Goal: Transaction & Acquisition: Purchase product/service

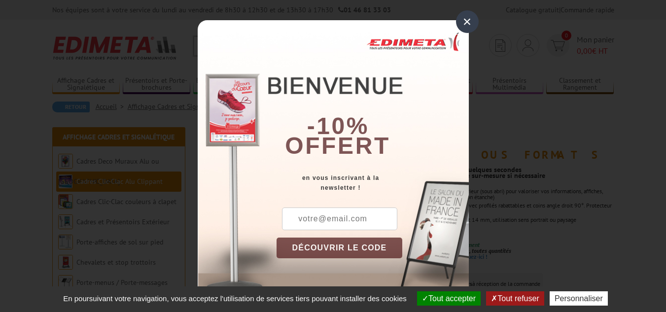
click at [356, 216] on input "text" at bounding box center [339, 218] width 115 height 23
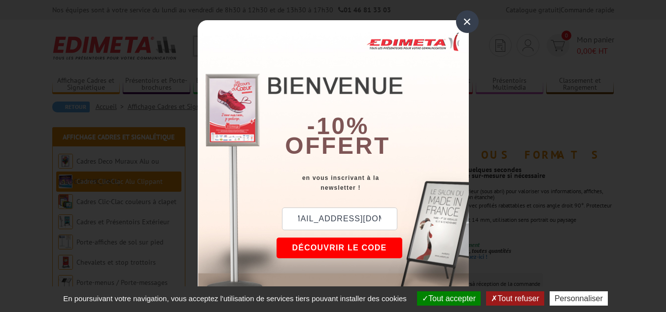
scroll to position [0, 17]
type input "augras.thierry@orange.fr"
click at [361, 247] on button "DÉCOUVRIR LE CODE" at bounding box center [339, 248] width 126 height 21
click at [463, 25] on div "×" at bounding box center [467, 21] width 23 height 23
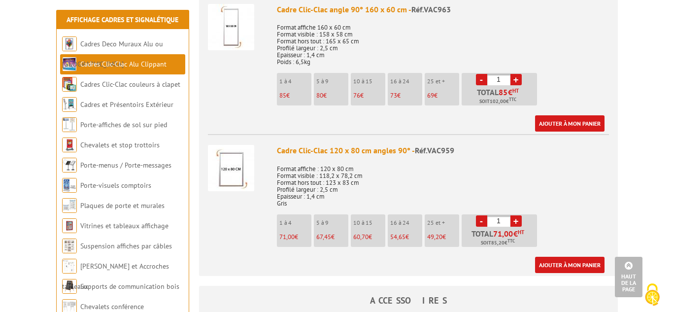
scroll to position [1675, 0]
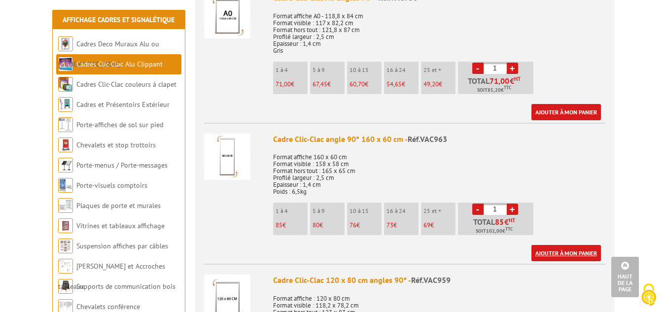
click at [568, 251] on link "Ajouter à mon panier" at bounding box center [565, 253] width 69 height 16
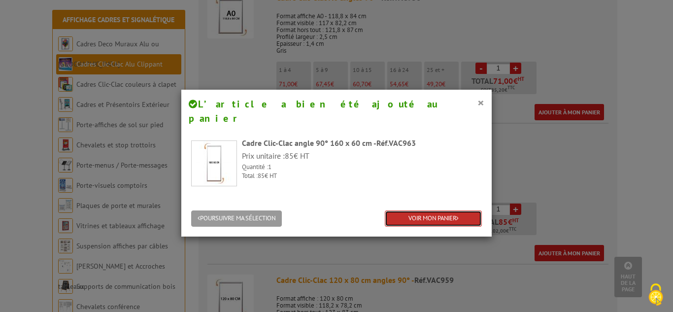
click at [446, 210] on link "VOIR MON PANIER" at bounding box center [433, 218] width 97 height 16
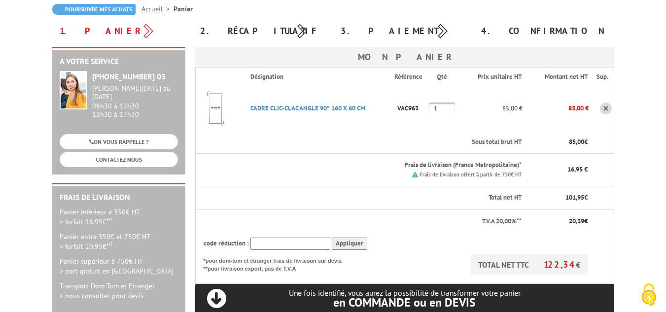
scroll to position [99, 0]
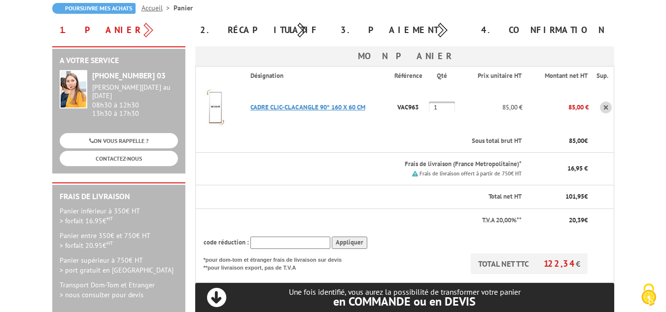
click at [318, 106] on link "CADRE CLIC-CLAC ANGLE 90° 160 X 60 CM" at bounding box center [307, 107] width 115 height 8
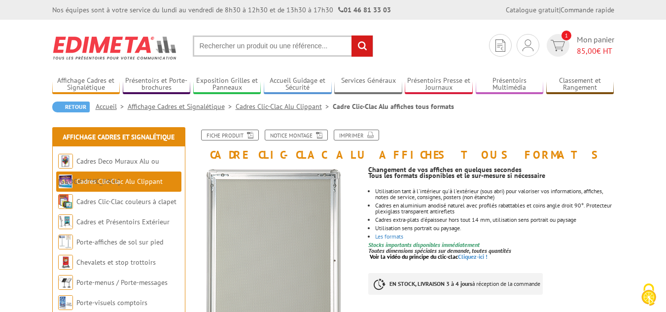
scroll to position [49, 0]
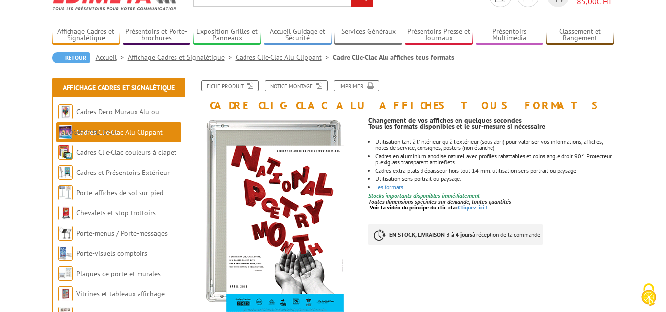
click at [554, 216] on p at bounding box center [490, 213] width 245 height 6
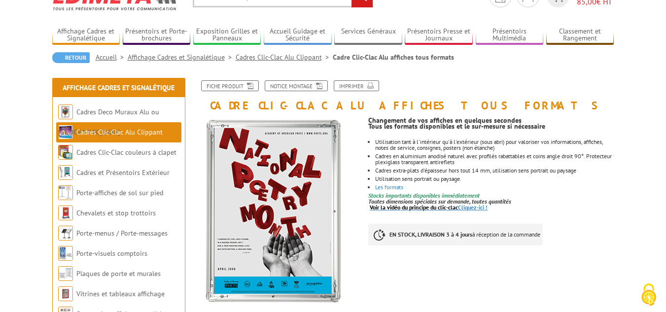
click at [467, 205] on link "Voir la vidéo du principe du clic-clac Cliquez-ici !" at bounding box center [429, 207] width 118 height 7
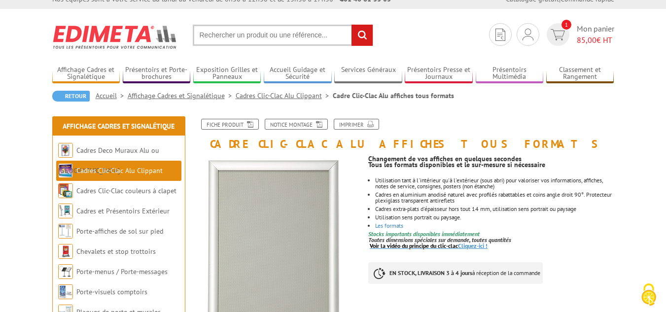
scroll to position [0, 0]
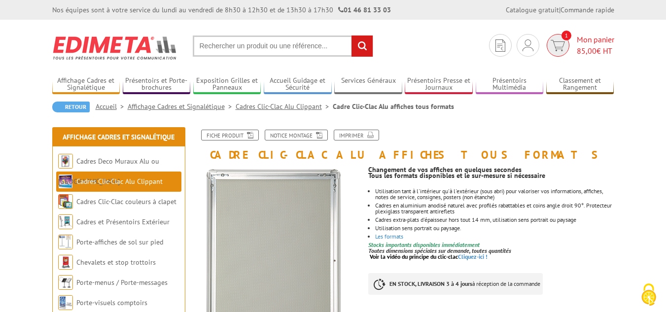
click at [597, 38] on span "Mon panier 85,00 € HT" at bounding box center [595, 45] width 37 height 23
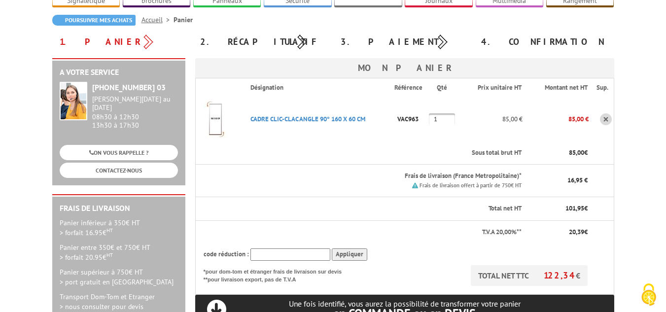
scroll to position [99, 0]
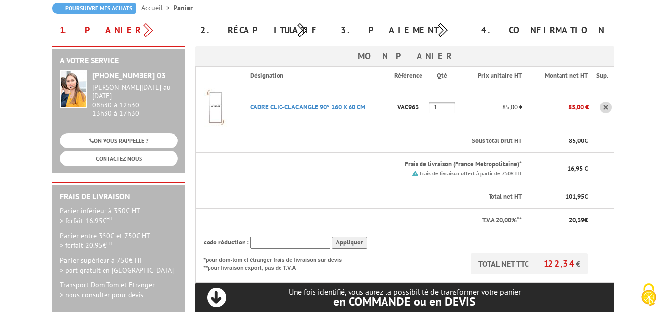
click at [287, 239] on input "text" at bounding box center [290, 243] width 80 height 12
click at [342, 245] on input "Appliquer" at bounding box center [349, 243] width 35 height 12
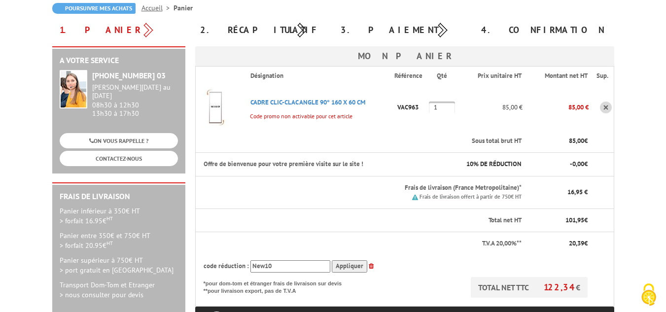
click at [264, 269] on input "New10" at bounding box center [290, 266] width 80 height 12
click at [338, 265] on input "Appliquer" at bounding box center [349, 266] width 35 height 12
drag, startPoint x: 264, startPoint y: 265, endPoint x: 254, endPoint y: 270, distance: 10.6
click at [254, 270] on input "NEW10" at bounding box center [290, 266] width 80 height 12
click at [349, 267] on input "Appliquer" at bounding box center [349, 266] width 35 height 12
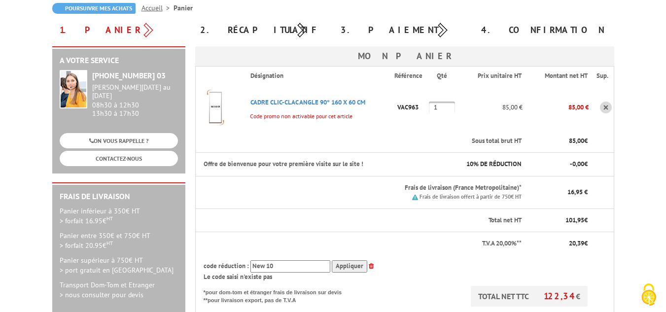
drag, startPoint x: 264, startPoint y: 267, endPoint x: 335, endPoint y: 262, distance: 71.6
click at [266, 266] on input "New 10" at bounding box center [290, 266] width 80 height 12
type input "New10"
click at [356, 267] on input "Appliquer" at bounding box center [349, 266] width 35 height 12
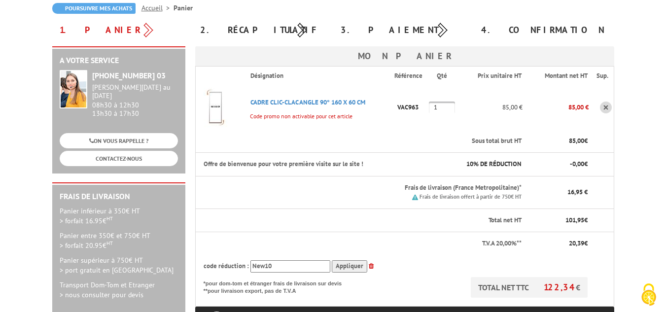
click at [349, 265] on input "Appliquer" at bounding box center [349, 266] width 35 height 12
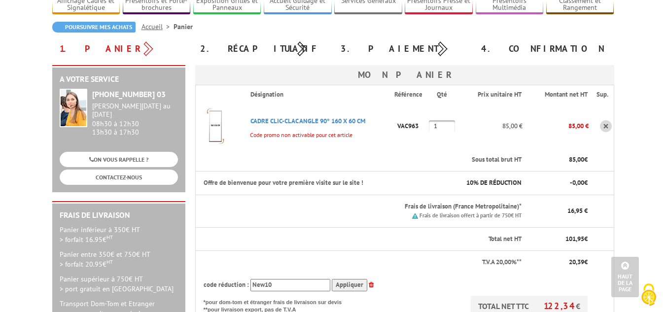
scroll to position [49, 0]
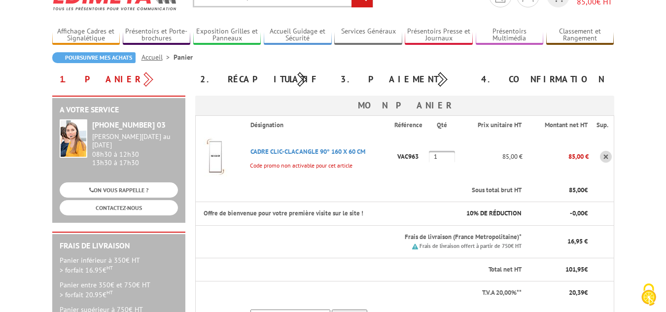
click at [215, 156] on img at bounding box center [215, 156] width 39 height 39
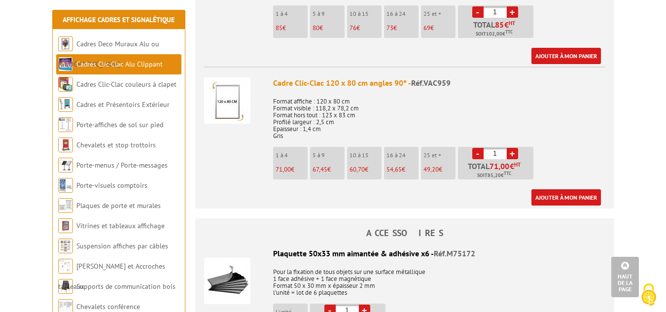
scroll to position [2119, 0]
